Goal: Communication & Community: Answer question/provide support

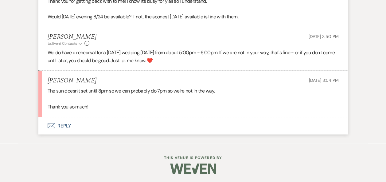
click at [68, 126] on button "Envelope Reply" at bounding box center [192, 125] width 309 height 17
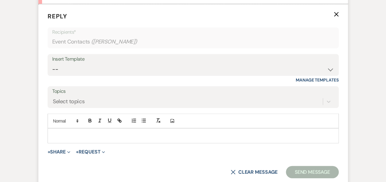
scroll to position [615, 0]
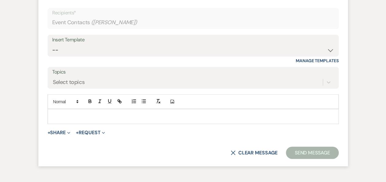
click at [178, 115] on p at bounding box center [192, 116] width 281 height 7
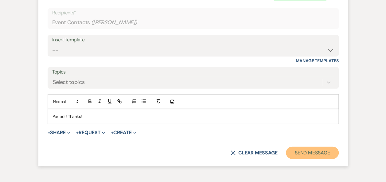
click at [310, 151] on button "Send Message" at bounding box center [312, 153] width 52 height 12
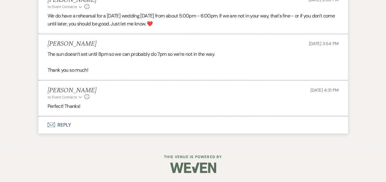
scroll to position [518, 0]
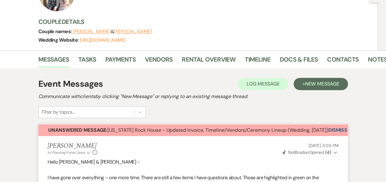
scroll to position [64, 0]
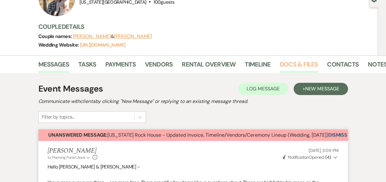
click at [289, 65] on link "Docs & Files" at bounding box center [298, 65] width 38 height 13
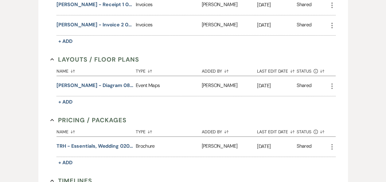
scroll to position [284, 0]
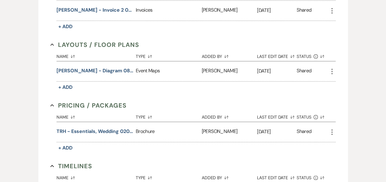
click at [331, 69] on icon "More" at bounding box center [331, 71] width 7 height 7
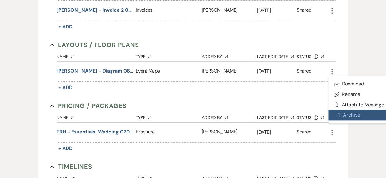
click at [346, 113] on button "Archive Archive" at bounding box center [359, 114] width 62 height 10
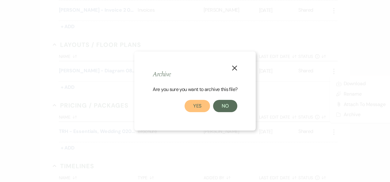
click at [197, 110] on button "Yes" at bounding box center [198, 106] width 26 height 12
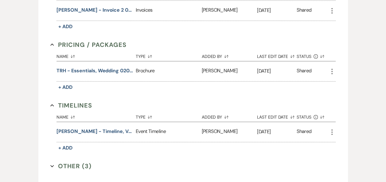
click at [332, 132] on icon "More" at bounding box center [331, 132] width 7 height 7
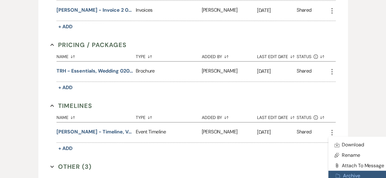
click at [350, 174] on button "Archive Archive" at bounding box center [359, 175] width 62 height 10
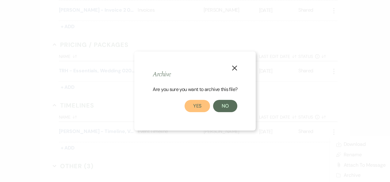
click at [195, 107] on button "Yes" at bounding box center [198, 106] width 26 height 12
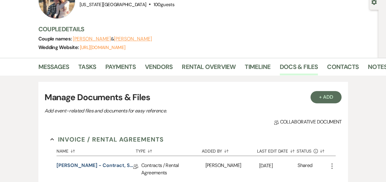
scroll to position [0, 0]
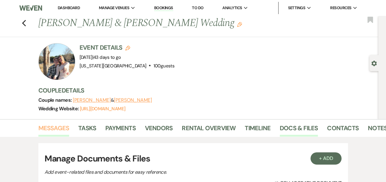
click at [52, 127] on link "Messages" at bounding box center [53, 129] width 31 height 13
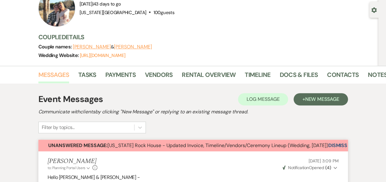
scroll to position [45, 0]
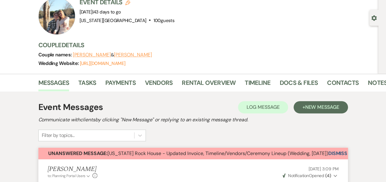
click at [344, 151] on button "Dismiss Alert" at bounding box center [345, 154] width 35 height 12
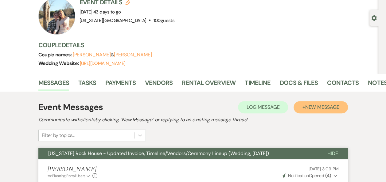
click at [313, 109] on span "New Message" at bounding box center [322, 107] width 34 height 6
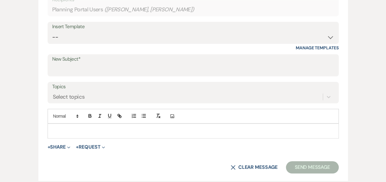
scroll to position [237, 0]
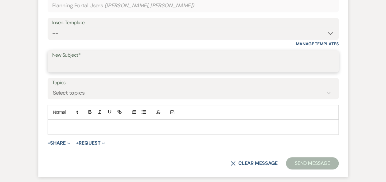
click at [129, 63] on input "New Subject*" at bounding box center [193, 66] width 282 height 12
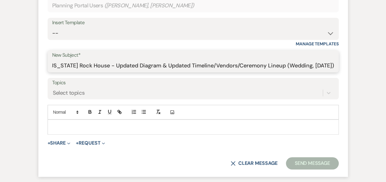
scroll to position [0, 10]
type input "Texas Rock House - Updated Diagram & Updated Timeline/Vendors/Ceremony Lineup (…"
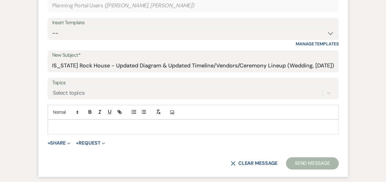
click at [64, 122] on div at bounding box center [193, 127] width 290 height 14
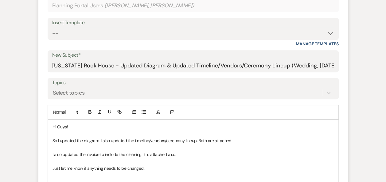
click at [185, 155] on p "I also updated the invoice to include the cleaning. It is attached also." at bounding box center [192, 154] width 281 height 7
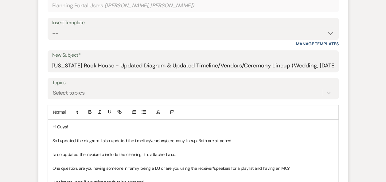
click at [76, 167] on p "One question, are you having someone in family being a DJ or are you using the …" at bounding box center [192, 168] width 281 height 7
click at [321, 169] on p "One question for clarification, are you having someone in family being a DJ or …" at bounding box center [192, 168] width 281 height 7
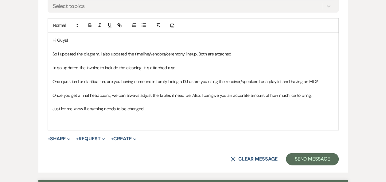
scroll to position [326, 0]
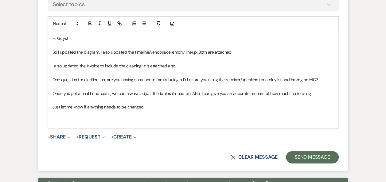
click at [159, 106] on p "Just let me know if anything needs to be changed." at bounding box center [192, 107] width 281 height 7
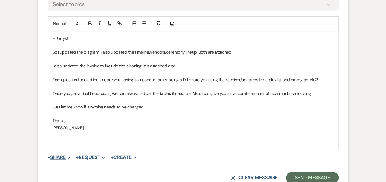
click at [62, 157] on button "+ Share Expand" at bounding box center [59, 157] width 23 height 5
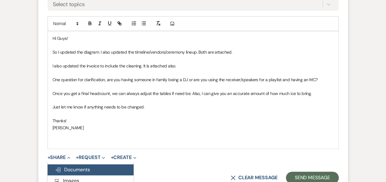
click at [84, 169] on span "Doc Upload Documents" at bounding box center [72, 170] width 35 height 6
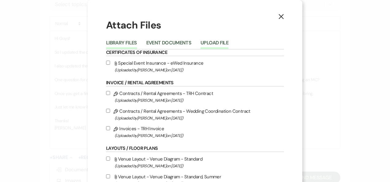
click at [214, 42] on button "Upload File" at bounding box center [215, 44] width 28 height 9
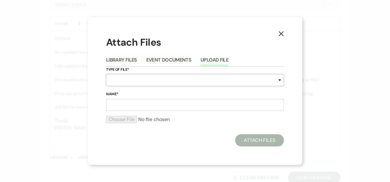
click at [280, 81] on select "Special Event Insurance Vendor Certificate of Insurance Contracts / Rental Agre…" at bounding box center [195, 80] width 178 height 12
select select "24"
click at [106, 74] on select "Special Event Insurance Vendor Certificate of Insurance Contracts / Rental Agre…" at bounding box center [195, 80] width 178 height 12
click at [173, 106] on input "Name*" at bounding box center [195, 105] width 178 height 12
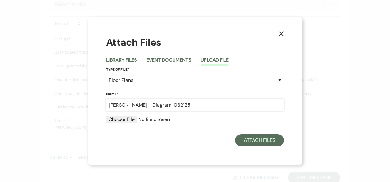
type input "Aldridge - Diagram 082125"
click at [118, 117] on input "file" at bounding box center [195, 119] width 178 height 7
type input "C:\fakepath\Aldridge - Diagram 082125.pdf"
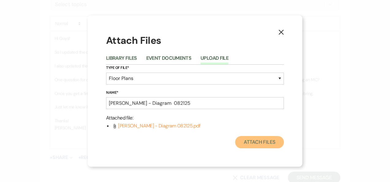
click at [258, 140] on button "Attach Files" at bounding box center [259, 142] width 49 height 12
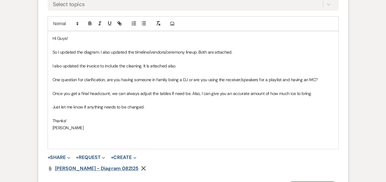
click at [97, 167] on span "Aldridge - Diagram 082125" at bounding box center [97, 168] width 84 height 6
click at [141, 169] on icon "Remove" at bounding box center [143, 168] width 5 height 5
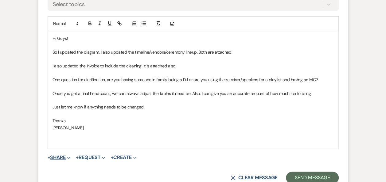
click at [64, 156] on button "+ Share Expand" at bounding box center [59, 157] width 23 height 5
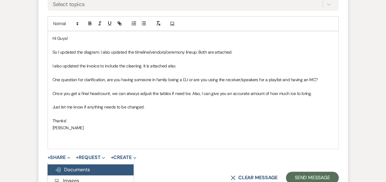
click at [73, 169] on span "Doc Upload Documents" at bounding box center [72, 170] width 35 height 6
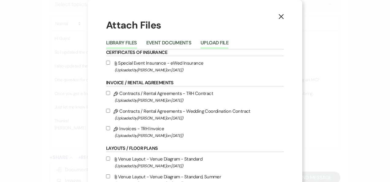
click at [205, 42] on button "Upload File" at bounding box center [215, 44] width 28 height 9
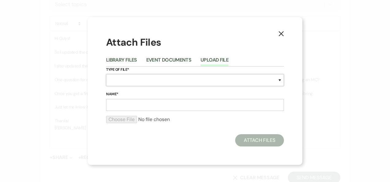
click at [281, 79] on select "Special Event Insurance Vendor Certificate of Insurance Contracts / Rental Agre…" at bounding box center [195, 80] width 178 height 12
select select "24"
click at [106, 74] on select "Special Event Insurance Vendor Certificate of Insurance Contracts / Rental Agre…" at bounding box center [195, 80] width 178 height 12
click at [117, 107] on input "Name*" at bounding box center [195, 105] width 178 height 12
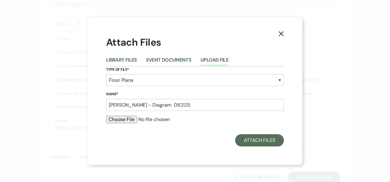
click at [127, 119] on input "file" at bounding box center [195, 119] width 178 height 7
click at [196, 104] on input "Aldridge - Diagram 082125" at bounding box center [195, 105] width 178 height 12
type input "Aldridge - Timeline, Vendors, Ceremony Lineup 082125"
click at [123, 121] on input "file" at bounding box center [195, 119] width 178 height 7
type input "C:\fakepath\Aldridge - Timeline, Vendors, Ceremony Lineup 082125.pdf"
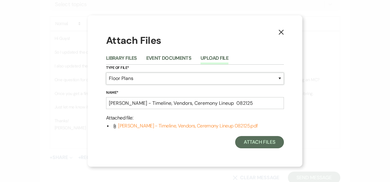
click at [280, 79] on select "Special Event Insurance Vendor Certificate of Insurance Contracts / Rental Agre…" at bounding box center [195, 79] width 178 height 12
select select "30"
click at [106, 73] on select "Special Event Insurance Vendor Certificate of Insurance Contracts / Rental Agre…" at bounding box center [195, 79] width 178 height 12
click at [257, 143] on button "Attach Files" at bounding box center [259, 142] width 49 height 12
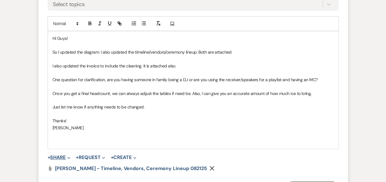
click at [60, 155] on button "+ Share Expand" at bounding box center [59, 157] width 23 height 5
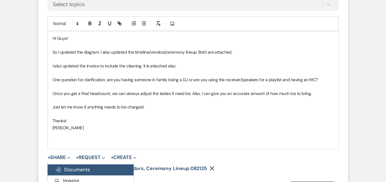
click at [72, 170] on span "Doc Upload Documents" at bounding box center [72, 170] width 35 height 6
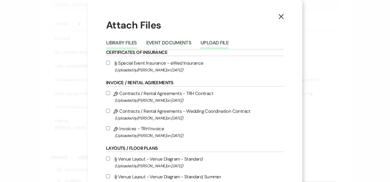
click at [215, 43] on button "Upload File" at bounding box center [215, 44] width 28 height 9
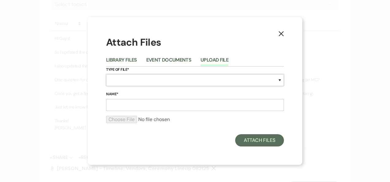
click at [278, 82] on select "Special Event Insurance Vendor Certificate of Insurance Contracts / Rental Agre…" at bounding box center [195, 80] width 178 height 12
select select "22"
click at [106, 74] on select "Special Event Insurance Vendor Certificate of Insurance Contracts / Rental Agre…" at bounding box center [195, 80] width 178 height 12
click at [233, 107] on input "Name*" at bounding box center [195, 105] width 178 height 12
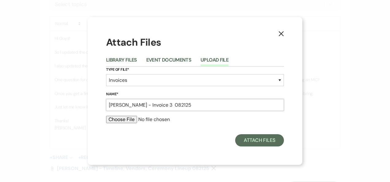
type input "Aldridge - Invoice 3 082125"
click at [125, 121] on input "file" at bounding box center [195, 119] width 178 height 7
type input "C:\fakepath\Aldridge - Invoice 3 082125.pdf"
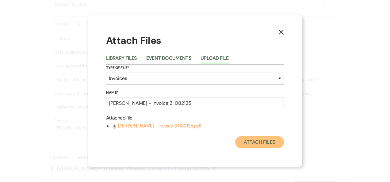
click at [261, 142] on button "Attach Files" at bounding box center [259, 142] width 49 height 12
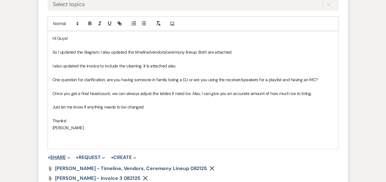
click at [59, 157] on button "+ Share Expand" at bounding box center [59, 157] width 23 height 5
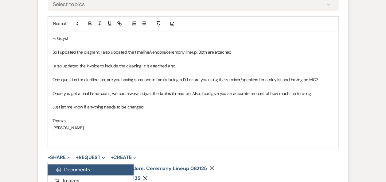
click at [77, 171] on span "Doc Upload Documents" at bounding box center [72, 170] width 35 height 6
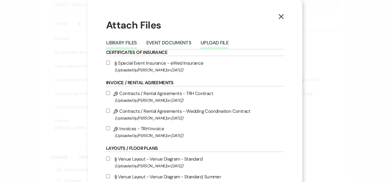
click at [217, 43] on button "Upload File" at bounding box center [215, 44] width 28 height 9
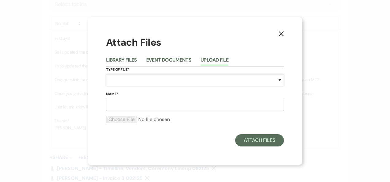
click at [280, 80] on select "Special Event Insurance Vendor Certificate of Insurance Contracts / Rental Agre…" at bounding box center [195, 80] width 178 height 12
select select "24"
click at [106, 74] on select "Special Event Insurance Vendor Certificate of Insurance Contracts / Rental Agre…" at bounding box center [195, 80] width 178 height 12
click at [149, 103] on input "Name*" at bounding box center [195, 105] width 178 height 12
type input "Aldridge - Diagram 082125"
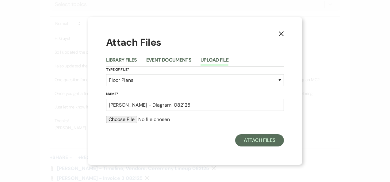
click at [127, 118] on input "file" at bounding box center [195, 119] width 178 height 7
type input "C:\fakepath\Aldridge - Diagram 082125.pptx"
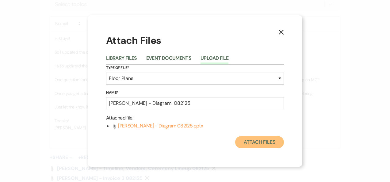
click at [255, 140] on button "Attach Files" at bounding box center [259, 142] width 49 height 12
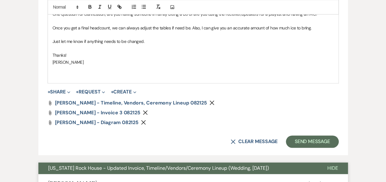
scroll to position [389, 0]
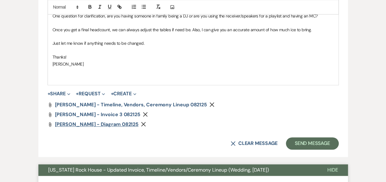
click at [95, 124] on span "Aldridge - Diagram 082125" at bounding box center [97, 124] width 84 height 6
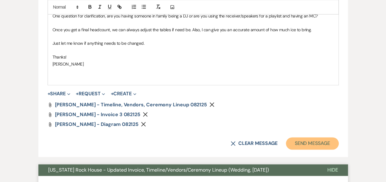
click at [313, 143] on button "Send Message" at bounding box center [312, 143] width 52 height 12
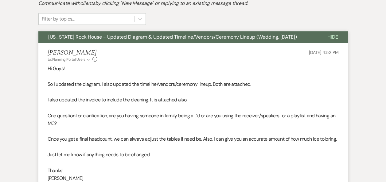
scroll to position [0, 0]
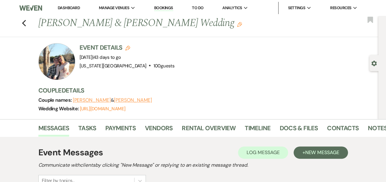
click at [69, 6] on link "Dashboard" at bounding box center [69, 7] width 22 height 5
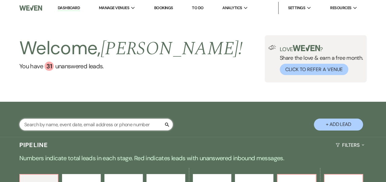
click at [98, 125] on input "text" at bounding box center [95, 125] width 153 height 12
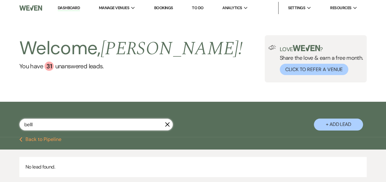
type input "bell"
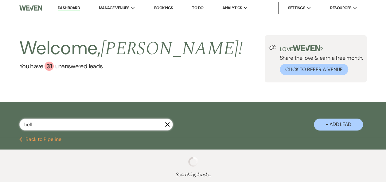
select select "8"
select select "10"
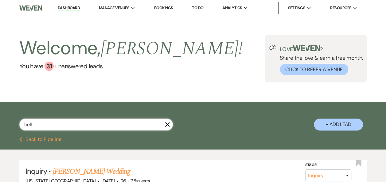
type input "bell"
drag, startPoint x: 72, startPoint y: 6, endPoint x: 317, endPoint y: 72, distance: 253.8
click at [72, 6] on link "Dashboard" at bounding box center [69, 8] width 22 height 6
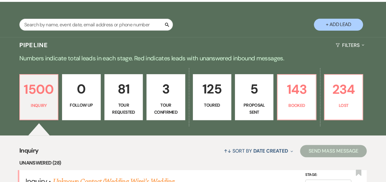
scroll to position [110, 0]
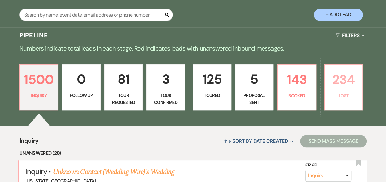
click at [340, 86] on p "234" at bounding box center [343, 79] width 30 height 21
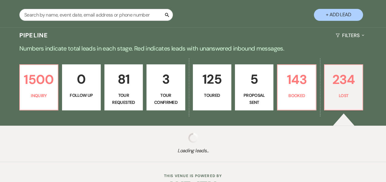
select select "8"
select select "10"
select select "8"
select select "10"
select select "8"
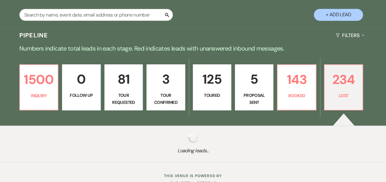
select select "10"
select select "8"
select select "10"
select select "8"
select select "10"
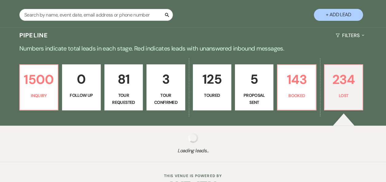
select select "8"
select select "1"
select select "8"
select select "10"
select select "8"
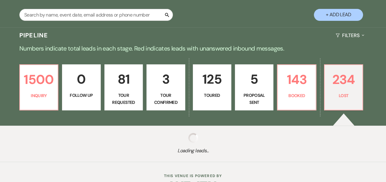
select select "10"
select select "8"
select select "10"
select select "8"
select select "10"
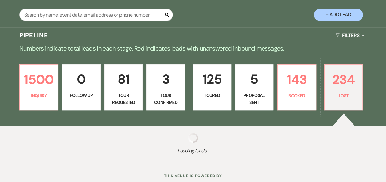
select select "8"
select select "1"
select select "8"
select select "10"
select select "8"
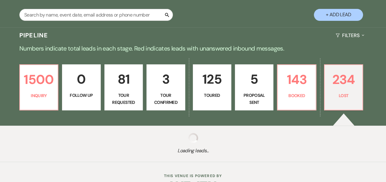
select select "10"
select select "8"
select select "10"
select select "8"
select select "10"
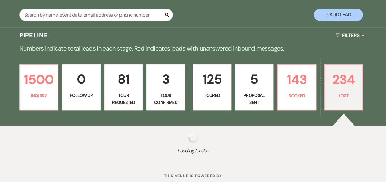
select select "8"
select select "10"
select select "8"
select select "6"
select select "8"
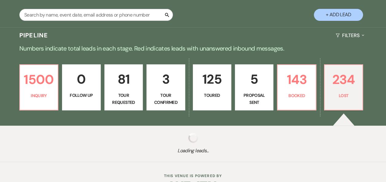
select select "1"
select select "8"
select select "10"
select select "8"
select select "5"
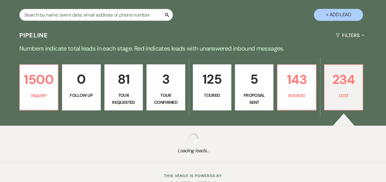
select select "8"
select select "11"
select select "8"
select select "10"
select select "8"
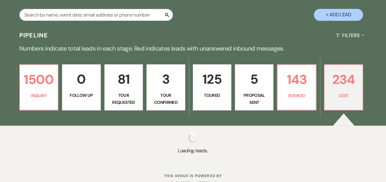
select select "10"
select select "8"
select select "10"
select select "8"
select select "10"
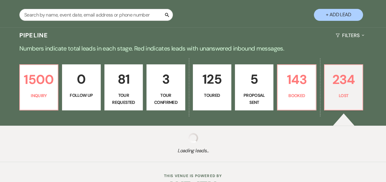
select select "8"
select select "10"
select select "8"
select select "10"
select select "8"
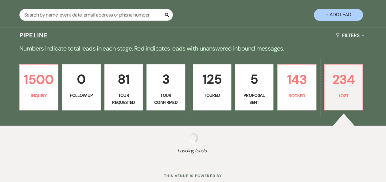
select select "10"
select select "8"
select select "10"
select select "8"
select select "10"
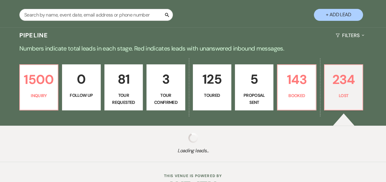
select select "8"
select select "10"
select select "8"
select select "1"
select select "8"
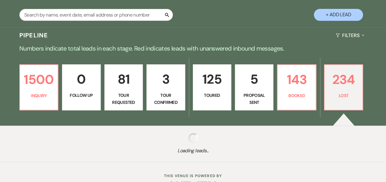
select select "6"
select select "8"
select select "10"
select select "8"
select select "1"
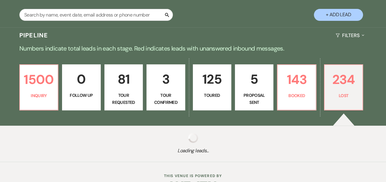
select select "8"
select select "10"
select select "8"
select select "10"
select select "8"
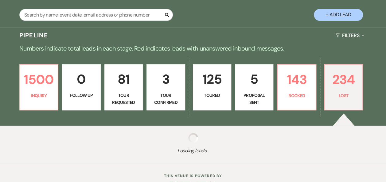
select select "10"
select select "8"
select select "5"
select select "8"
select select "10"
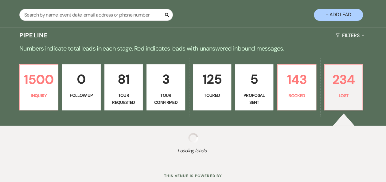
select select "8"
select select "10"
select select "8"
select select "5"
select select "8"
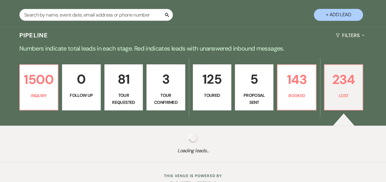
select select "10"
select select "8"
select select "10"
select select "8"
select select "10"
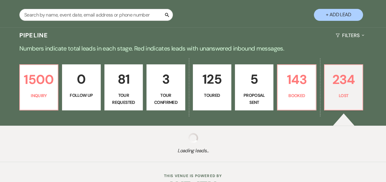
select select "8"
select select "10"
select select "8"
select select "10"
select select "8"
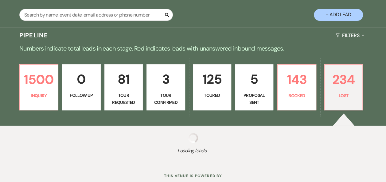
select select "10"
select select "8"
select select "10"
select select "8"
select select "10"
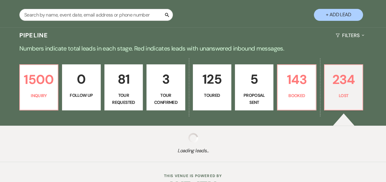
select select "8"
select select "5"
select select "8"
select select "10"
select select "8"
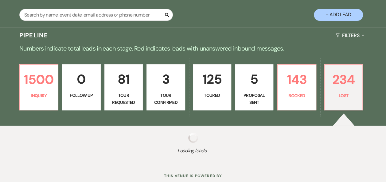
select select "11"
select select "8"
select select "10"
select select "8"
select select "10"
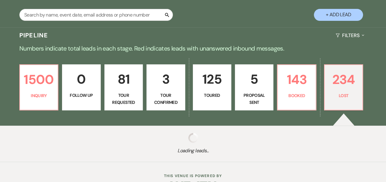
select select "8"
select select "10"
select select "8"
select select "1"
select select "8"
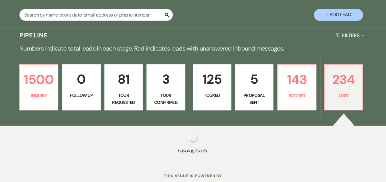
select select "7"
select select "8"
select select "10"
select select "8"
select select "1"
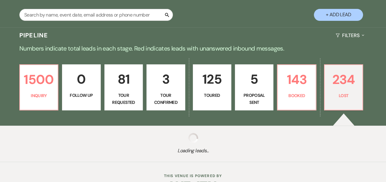
select select "8"
select select "10"
select select "8"
select select "10"
select select "8"
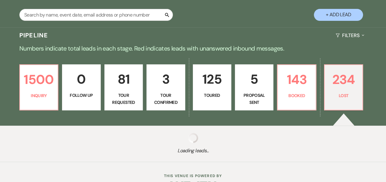
select select "10"
select select "8"
select select "10"
select select "8"
select select "10"
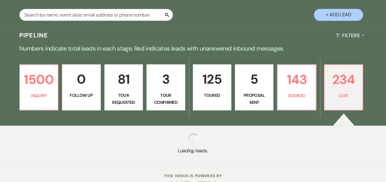
select select "8"
select select "10"
select select "8"
select select "10"
select select "8"
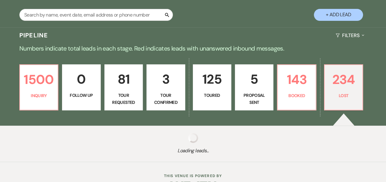
select select "10"
select select "8"
select select "1"
select select "8"
select select "11"
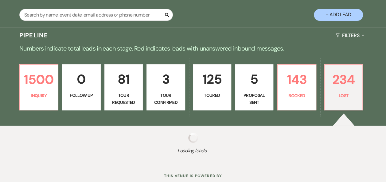
select select "8"
select select "1"
select select "8"
select select "5"
select select "8"
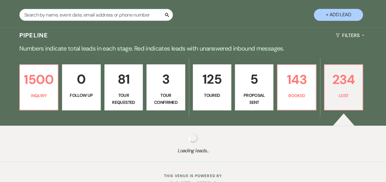
select select "5"
select select "8"
select select "5"
select select "8"
select select "5"
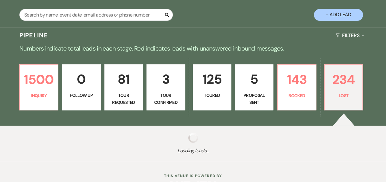
select select "8"
select select "5"
select select "8"
select select "5"
select select "8"
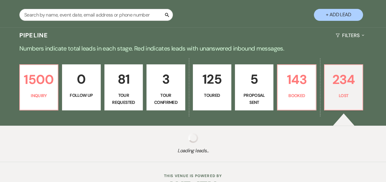
select select "5"
select select "8"
select select "5"
select select "8"
select select "11"
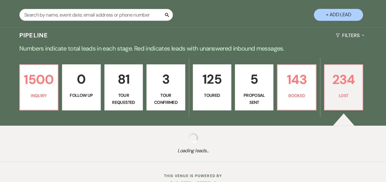
select select "8"
select select "5"
select select "8"
select select "1"
select select "8"
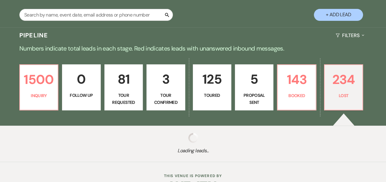
select select "10"
select select "8"
select select "7"
select select "8"
select select "11"
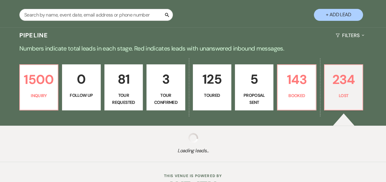
select select "8"
select select "5"
select select "8"
select select "5"
select select "8"
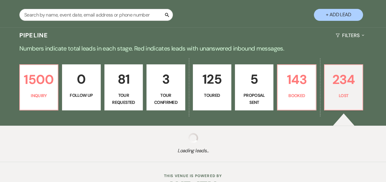
select select "5"
select select "8"
select select "5"
select select "8"
select select "5"
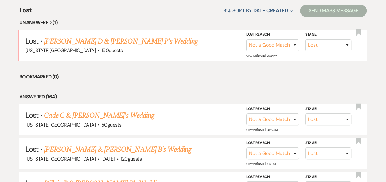
scroll to position [248, 0]
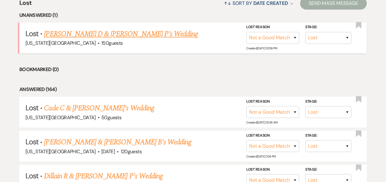
click at [96, 33] on link "Jackson D & Baye P's Wedding" at bounding box center [121, 34] width 154 height 11
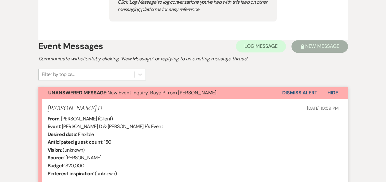
scroll to position [340, 0]
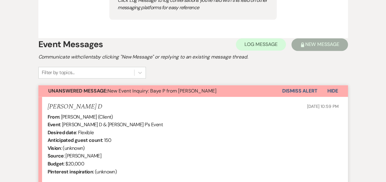
click at [289, 89] on button "Dismiss Alert" at bounding box center [299, 91] width 35 height 12
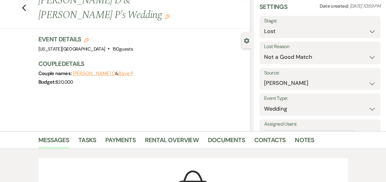
scroll to position [0, 0]
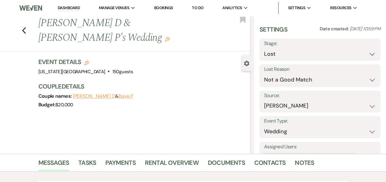
drag, startPoint x: 68, startPoint y: 6, endPoint x: 188, endPoint y: 0, distance: 119.8
click at [68, 6] on link "Dashboard" at bounding box center [69, 8] width 22 height 6
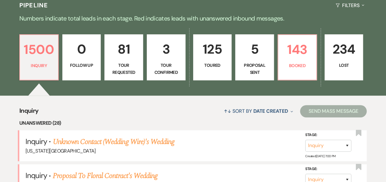
scroll to position [150, 0]
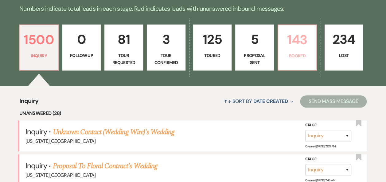
click at [297, 45] on p "143" at bounding box center [297, 39] width 31 height 21
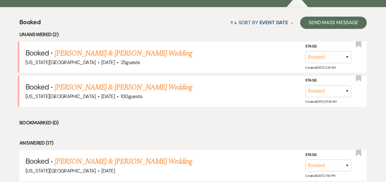
scroll to position [239, 0]
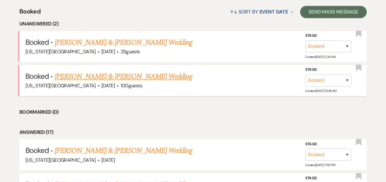
click at [131, 75] on link "Zack England & Taylor Bell's Wedding" at bounding box center [122, 76] width 137 height 11
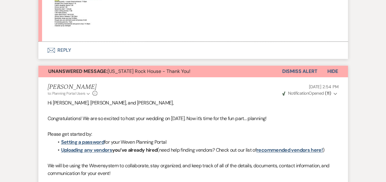
scroll to position [366, 0]
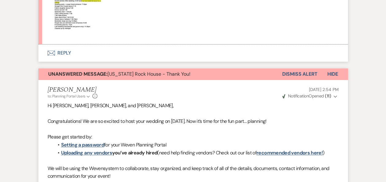
click at [305, 73] on button "Dismiss Alert" at bounding box center [299, 74] width 35 height 12
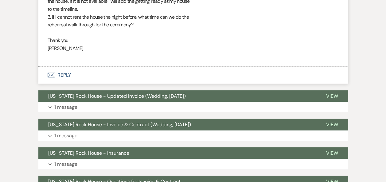
scroll to position [772, 0]
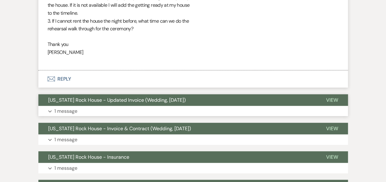
click at [332, 100] on span "View" at bounding box center [332, 100] width 12 height 6
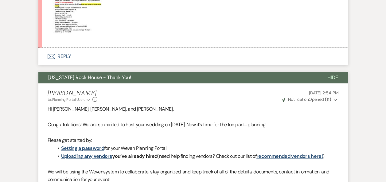
scroll to position [366, 0]
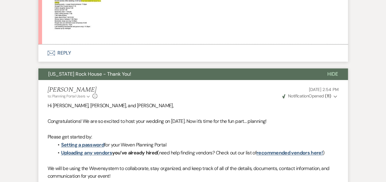
click at [64, 51] on button "Envelope Reply" at bounding box center [192, 52] width 309 height 17
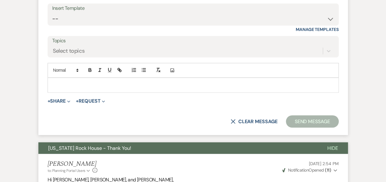
scroll to position [471, 0]
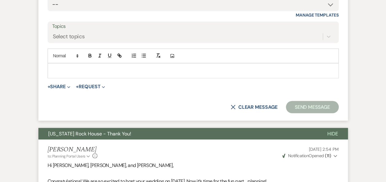
click at [124, 69] on p at bounding box center [192, 70] width 281 height 7
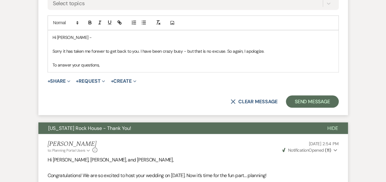
scroll to position [508, 0]
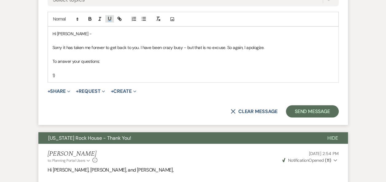
click at [109, 18] on icon "button" at bounding box center [110, 19] width 6 height 6
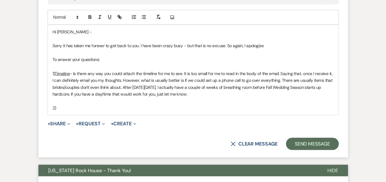
scroll to position [512, 0]
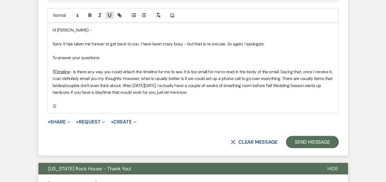
click at [107, 13] on icon "button" at bounding box center [110, 15] width 6 height 6
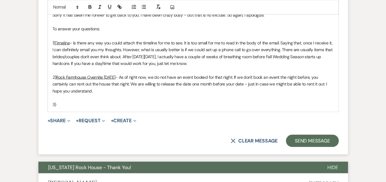
scroll to position [542, 0]
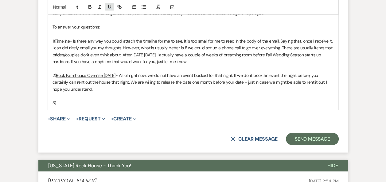
click at [112, 8] on button "button" at bounding box center [109, 6] width 9 height 7
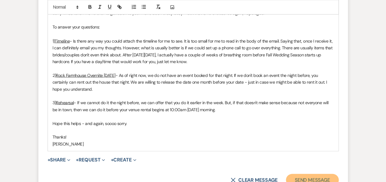
click at [308, 178] on button "Send Message" at bounding box center [312, 180] width 52 height 12
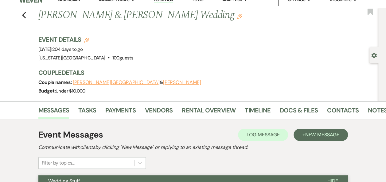
scroll to position [0, 0]
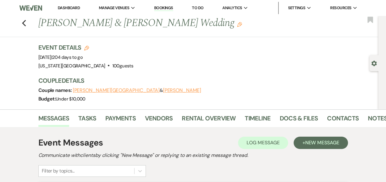
drag, startPoint x: 63, startPoint y: 8, endPoint x: 71, endPoint y: 9, distance: 8.0
click at [63, 8] on link "Dashboard" at bounding box center [69, 7] width 22 height 5
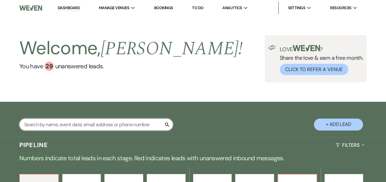
click at [80, 123] on input "text" at bounding box center [95, 125] width 153 height 12
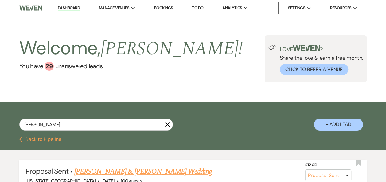
click at [153, 172] on link "Emilio Mendez & Karen Rauda's Wedding" at bounding box center [142, 171] width 137 height 11
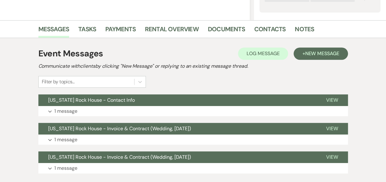
scroll to position [134, 0]
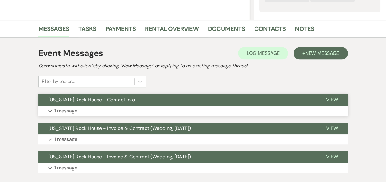
click at [332, 99] on span "View" at bounding box center [332, 100] width 12 height 6
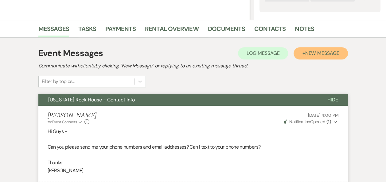
click at [317, 53] on span "New Message" at bounding box center [322, 53] width 34 height 6
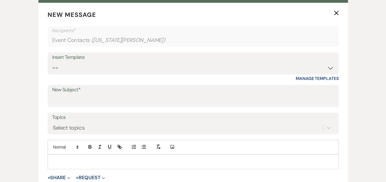
scroll to position [250, 0]
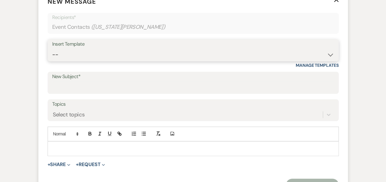
click at [329, 56] on select "-- Weven Planning Portal Introduction (Booked Events) Follow Up Booking Procedu…" at bounding box center [193, 55] width 282 height 12
click at [52, 49] on select "-- Weven Planning Portal Introduction (Booked Events) Follow Up Booking Procedu…" at bounding box center [193, 55] width 282 height 12
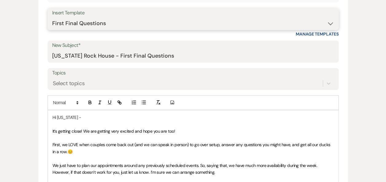
scroll to position [297, 0]
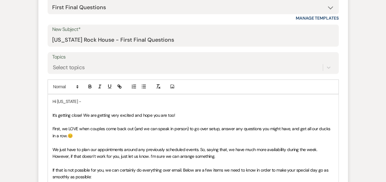
click at [57, 102] on p "Hi Virginia -" at bounding box center [192, 101] width 281 height 7
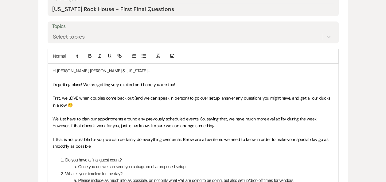
scroll to position [330, 0]
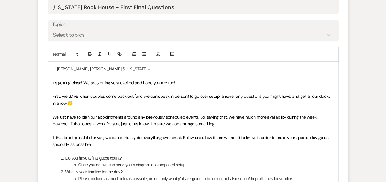
click at [171, 138] on span "If that is not possible for you, we can certainly do everything over email. Bel…" at bounding box center [190, 141] width 277 height 12
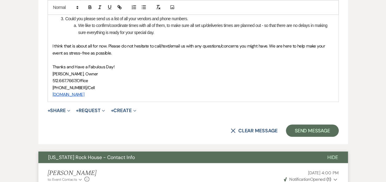
scroll to position [528, 0]
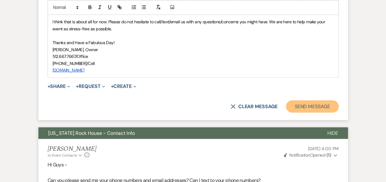
click at [310, 107] on button "Send Message" at bounding box center [312, 106] width 52 height 12
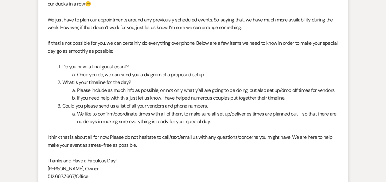
scroll to position [0, 0]
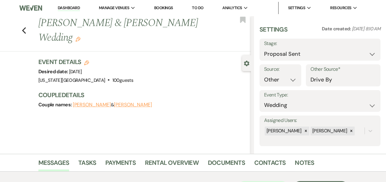
click at [71, 6] on link "Dashboard" at bounding box center [69, 8] width 22 height 6
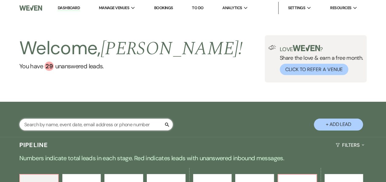
click at [85, 123] on input "text" at bounding box center [95, 125] width 153 height 12
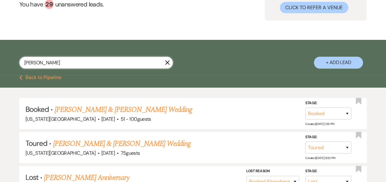
scroll to position [66, 0]
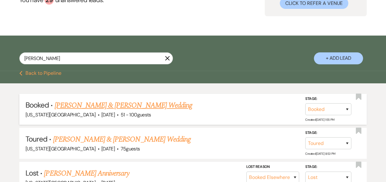
click at [134, 104] on link "Donnelle Jones & Austin Jones's Wedding" at bounding box center [122, 105] width 137 height 11
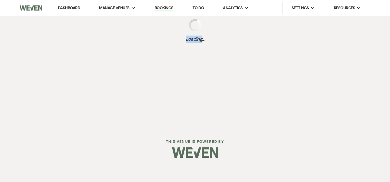
click at [134, 104] on div "Dashboard Manage Venues Expand Texas Rock House Bookings To Do Analytics Expand…" at bounding box center [195, 64] width 390 height 128
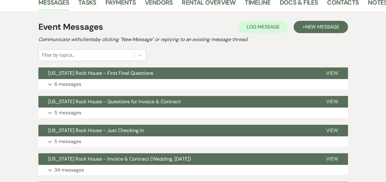
scroll to position [110, 0]
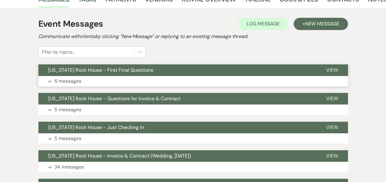
click at [329, 69] on span "View" at bounding box center [332, 70] width 12 height 6
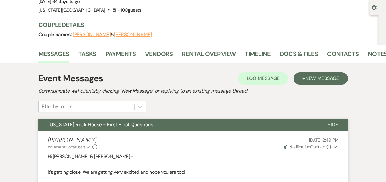
scroll to position [0, 0]
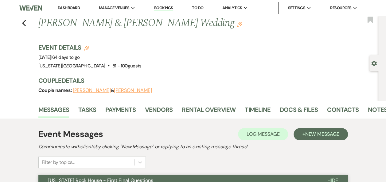
click at [72, 6] on link "Dashboard" at bounding box center [69, 7] width 22 height 5
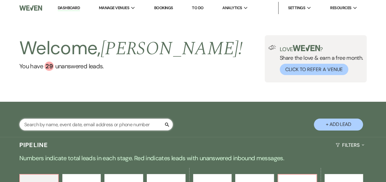
click at [76, 126] on input "text" at bounding box center [95, 125] width 153 height 12
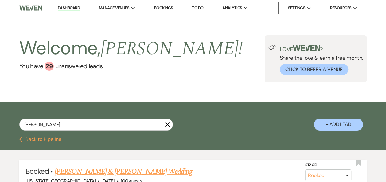
click at [114, 172] on link "Joshua Caanen & Hayley Chandler's Wedding" at bounding box center [122, 171] width 137 height 11
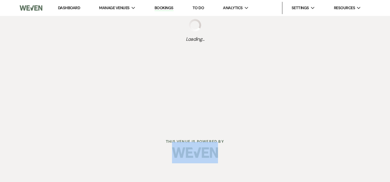
click at [114, 167] on html "Dashboard Manage Venues Expand Texas Rock House Bookings To Do Analytics Expand…" at bounding box center [195, 83] width 390 height 167
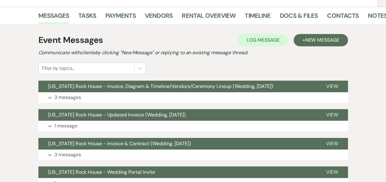
scroll to position [110, 0]
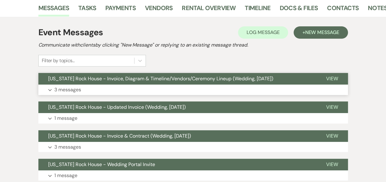
click at [334, 78] on span "View" at bounding box center [332, 78] width 12 height 6
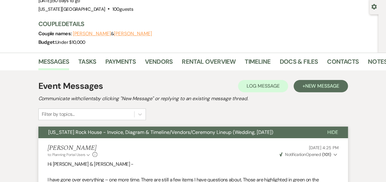
scroll to position [67, 0]
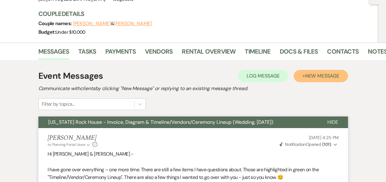
click at [324, 73] on span "New Message" at bounding box center [322, 76] width 34 height 6
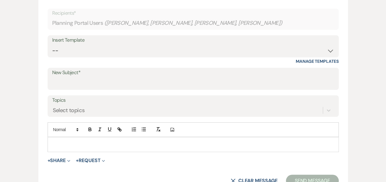
scroll to position [225, 0]
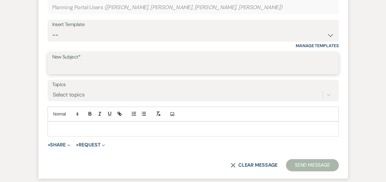
click at [129, 66] on input "New Subject*" at bounding box center [193, 68] width 282 height 12
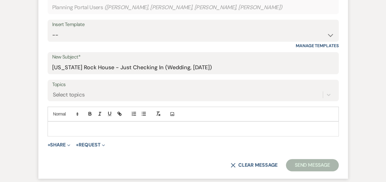
click at [62, 124] on div at bounding box center [193, 129] width 290 height 14
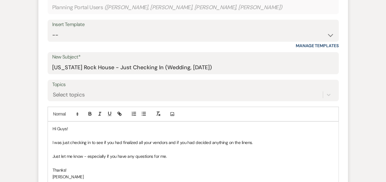
click at [113, 141] on p "I was just checking in to see if you had finalized all your vendors and if you …" at bounding box center [192, 142] width 281 height 7
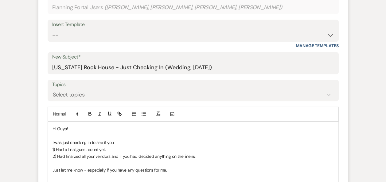
click at [110, 155] on p "2) Had finalized all your vendors and if you had decided anything on the linens." at bounding box center [192, 156] width 281 height 7
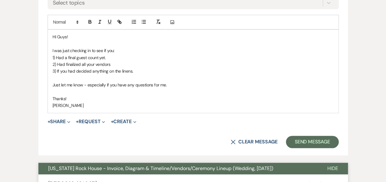
scroll to position [325, 0]
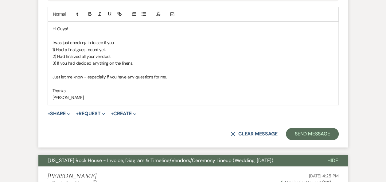
click at [142, 62] on p "3) If you had decided anything on the linens." at bounding box center [192, 63] width 281 height 7
click at [127, 55] on p "2) Had finalized all your vendors" at bounding box center [192, 56] width 281 height 7
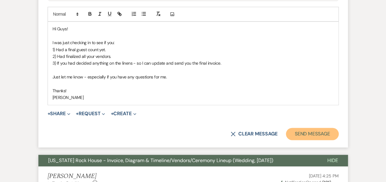
click at [302, 134] on button "Send Message" at bounding box center [312, 134] width 52 height 12
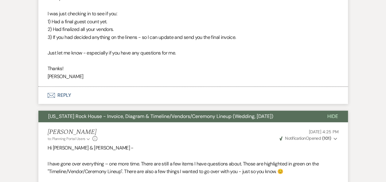
scroll to position [0, 0]
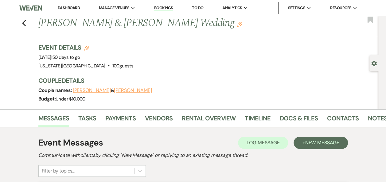
click at [65, 9] on link "Dashboard" at bounding box center [69, 7] width 22 height 5
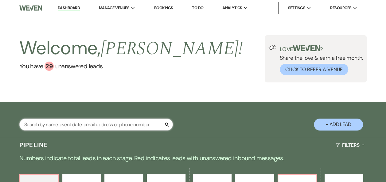
click at [82, 124] on input "text" at bounding box center [95, 125] width 153 height 12
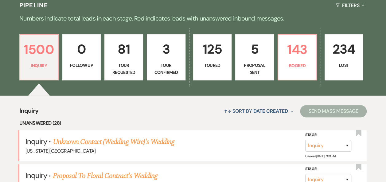
scroll to position [130, 0]
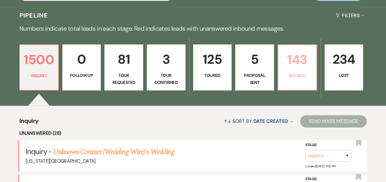
click at [299, 69] on p "143" at bounding box center [297, 59] width 31 height 21
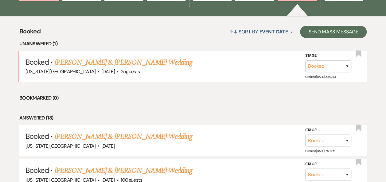
scroll to position [223, 0]
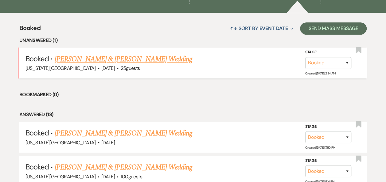
click at [131, 57] on link "Corin Brunetti & Sam Rocha Shearin's Wedding" at bounding box center [122, 59] width 137 height 11
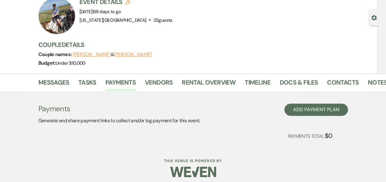
scroll to position [49, 0]
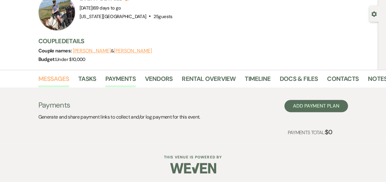
click at [54, 77] on link "Messages" at bounding box center [53, 80] width 31 height 13
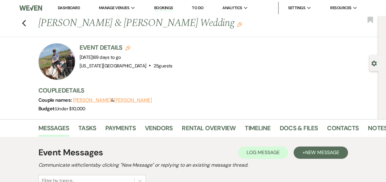
click at [71, 7] on link "Dashboard" at bounding box center [69, 7] width 22 height 5
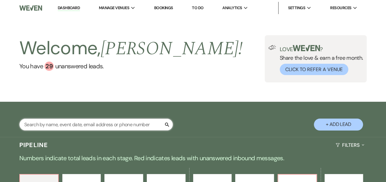
click at [105, 126] on input "text" at bounding box center [95, 125] width 153 height 12
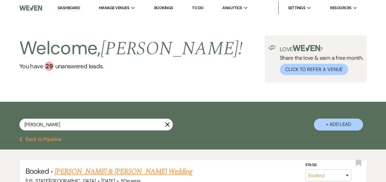
click at [122, 174] on link "Peter Katz & Blair Howerton's Wedding" at bounding box center [122, 171] width 137 height 11
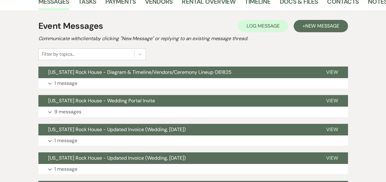
scroll to position [135, 0]
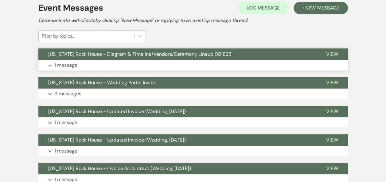
click at [188, 51] on span "Texas Rock House - Diagram & Timeline/Vendors/Ceremony Lineup 081825" at bounding box center [139, 54] width 183 height 6
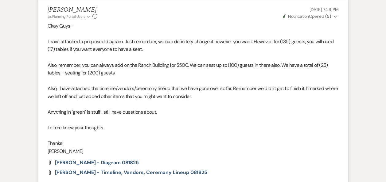
scroll to position [0, 0]
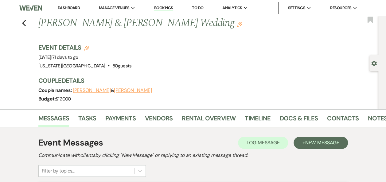
click at [71, 8] on link "Dashboard" at bounding box center [69, 7] width 22 height 5
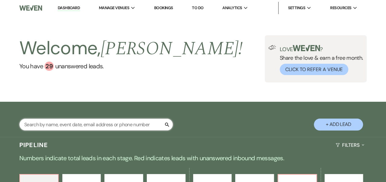
click at [87, 123] on input "text" at bounding box center [95, 125] width 153 height 12
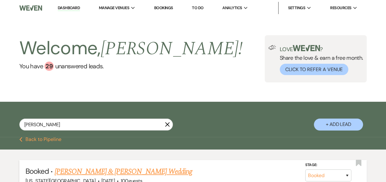
click at [127, 170] on link "Joshua Pérez & Vanessa Jimenez's Wedding" at bounding box center [122, 171] width 137 height 11
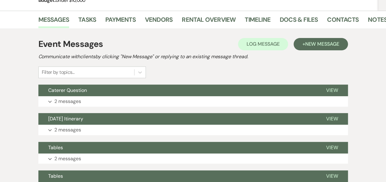
scroll to position [103, 0]
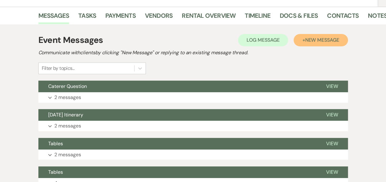
click at [315, 38] on span "New Message" at bounding box center [322, 40] width 34 height 6
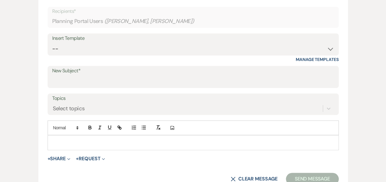
scroll to position [214, 0]
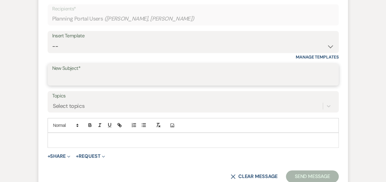
click at [175, 73] on input "New Subject*" at bounding box center [193, 79] width 282 height 12
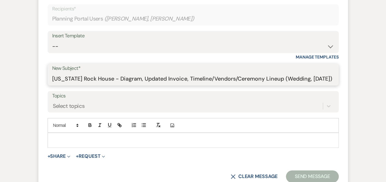
scroll to position [0, 4]
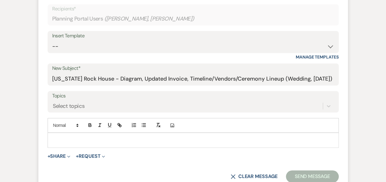
click at [103, 134] on div at bounding box center [193, 140] width 290 height 14
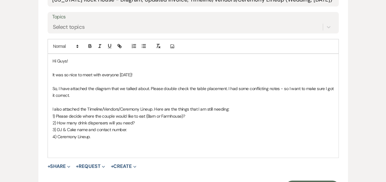
scroll to position [303, 0]
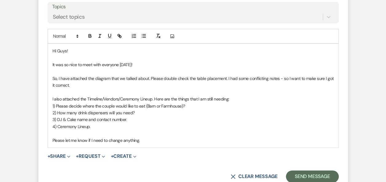
click at [106, 127] on p "4) Ceremony Lineup." at bounding box center [192, 126] width 281 height 7
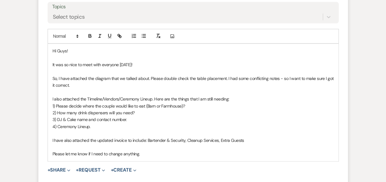
click at [163, 153] on p "Please let me know if I need to change anything." at bounding box center [192, 154] width 281 height 7
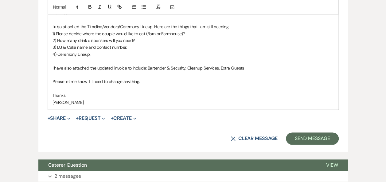
scroll to position [377, 0]
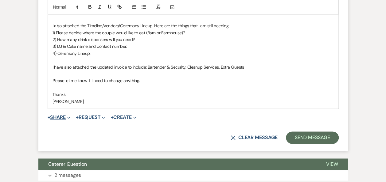
click at [65, 117] on button "+ Share Expand" at bounding box center [59, 117] width 23 height 5
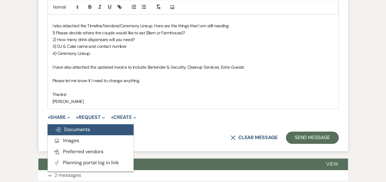
click at [72, 129] on span "Doc Upload Documents" at bounding box center [72, 129] width 35 height 6
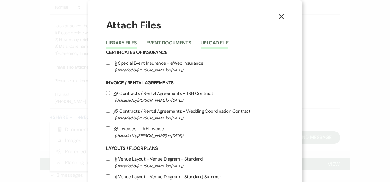
click at [208, 43] on button "Upload File" at bounding box center [215, 44] width 28 height 9
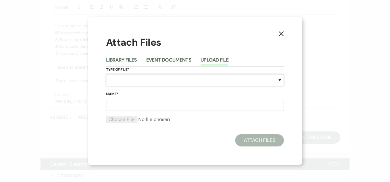
click at [277, 80] on select "Special Event Insurance Vendor Certificate of Insurance Contracts / Rental Agre…" at bounding box center [195, 80] width 178 height 12
click at [106, 74] on select "Special Event Insurance Vendor Certificate of Insurance Contracts / Rental Agre…" at bounding box center [195, 80] width 178 height 12
click at [163, 106] on input "Name*" at bounding box center [195, 105] width 178 height 12
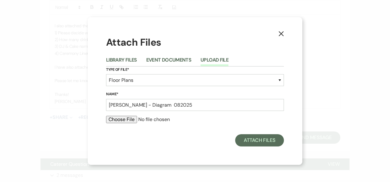
click at [126, 118] on input "file" at bounding box center [195, 119] width 178 height 7
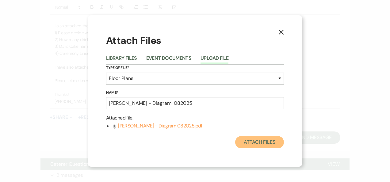
click at [257, 140] on button "Attach Files" at bounding box center [259, 142] width 49 height 12
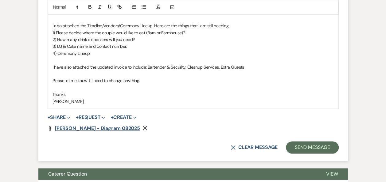
click at [94, 128] on span "Jimenez - Diagram 082025" at bounding box center [97, 128] width 85 height 6
click at [60, 117] on button "+ Share Expand" at bounding box center [59, 117] width 23 height 5
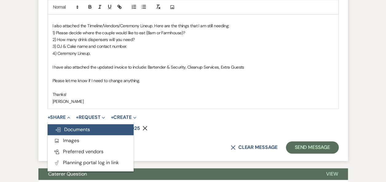
click at [75, 129] on span "Doc Upload Documents" at bounding box center [72, 129] width 35 height 6
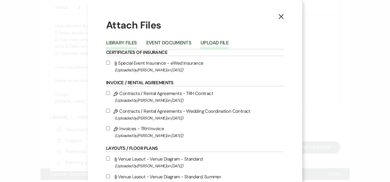
click at [210, 42] on button "Upload File" at bounding box center [215, 44] width 28 height 9
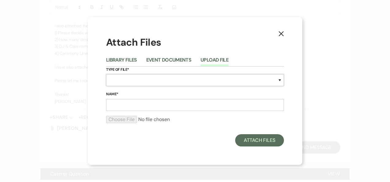
click at [279, 80] on select "Special Event Insurance Vendor Certificate of Insurance Contracts / Rental Agre…" at bounding box center [195, 80] width 178 height 12
click at [106, 74] on select "Special Event Insurance Vendor Certificate of Insurance Contracts / Rental Agre…" at bounding box center [195, 80] width 178 height 12
click at [162, 108] on input "Name*" at bounding box center [195, 105] width 178 height 12
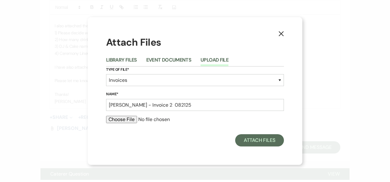
click at [124, 118] on input "file" at bounding box center [195, 119] width 178 height 7
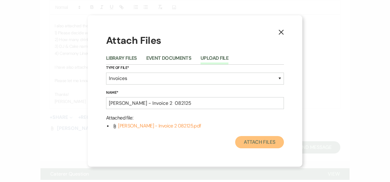
click at [259, 142] on button "Attach Files" at bounding box center [259, 142] width 49 height 12
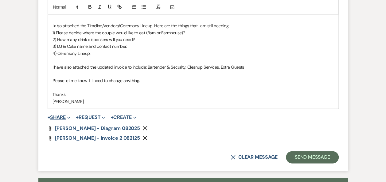
click at [59, 116] on button "+ Share Expand" at bounding box center [59, 117] width 23 height 5
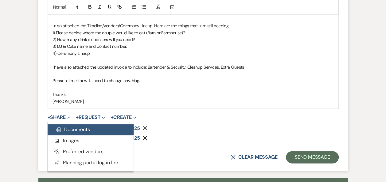
click at [69, 131] on span "Doc Upload Documents" at bounding box center [72, 129] width 35 height 6
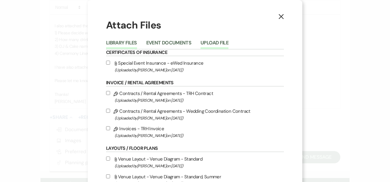
click at [209, 42] on button "Upload File" at bounding box center [215, 44] width 28 height 9
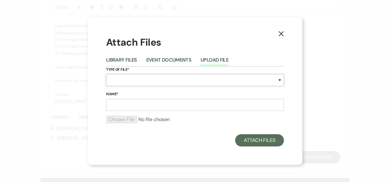
click at [281, 79] on select "Special Event Insurance Vendor Certificate of Insurance Contracts / Rental Agre…" at bounding box center [195, 80] width 178 height 12
click at [106, 74] on select "Special Event Insurance Vendor Certificate of Insurance Contracts / Rental Agre…" at bounding box center [195, 80] width 178 height 12
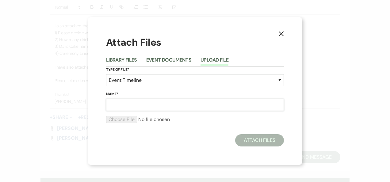
click at [152, 105] on input "Name*" at bounding box center [195, 105] width 178 height 12
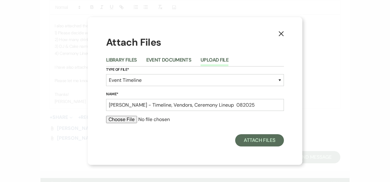
click at [116, 122] on input "file" at bounding box center [195, 119] width 178 height 7
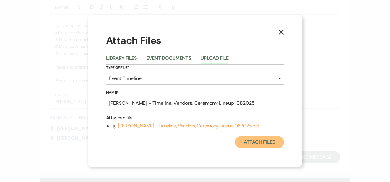
click at [264, 141] on button "Attach Files" at bounding box center [259, 142] width 49 height 12
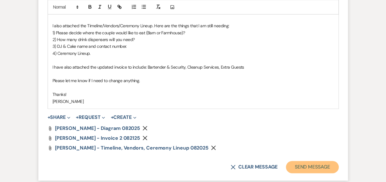
click at [316, 165] on button "Send Message" at bounding box center [312, 167] width 52 height 12
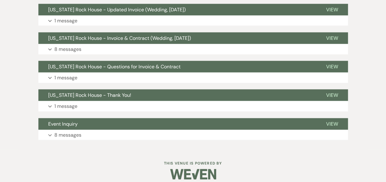
scroll to position [0, 0]
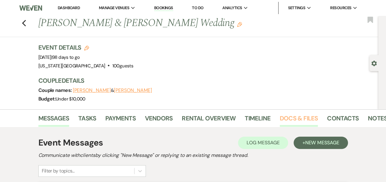
click at [288, 117] on link "Docs & Files" at bounding box center [298, 119] width 38 height 13
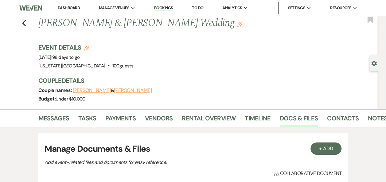
click at [69, 10] on link "Dashboard" at bounding box center [69, 7] width 22 height 5
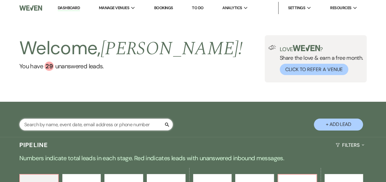
click at [98, 126] on input "text" at bounding box center [95, 125] width 153 height 12
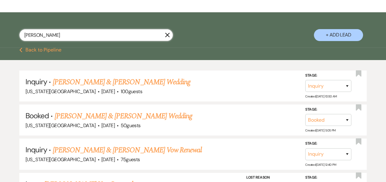
scroll to position [89, 0]
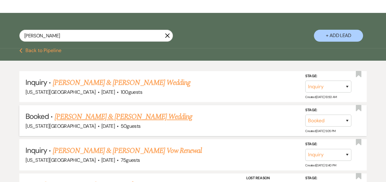
click at [153, 114] on link "Jarrod Carnes & Alicia Guerrero's Wedding" at bounding box center [122, 116] width 137 height 11
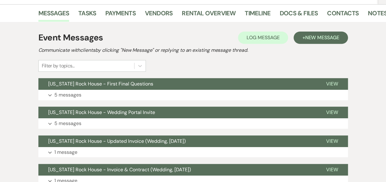
scroll to position [110, 0]
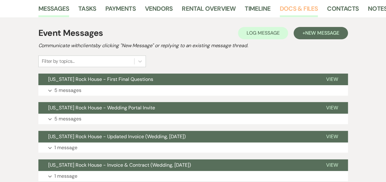
click at [301, 10] on link "Docs & Files" at bounding box center [298, 10] width 38 height 13
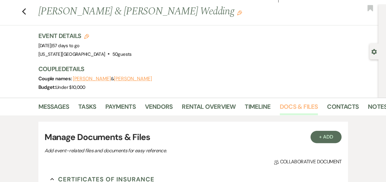
scroll to position [5, 0]
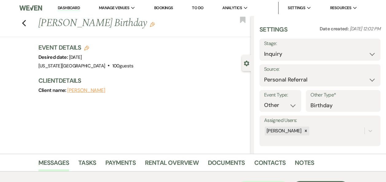
select select "12"
select select "13"
select select "699"
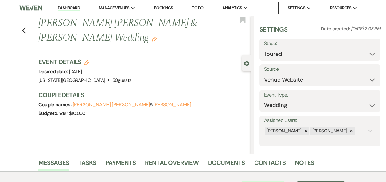
select select "5"
